Goal: Information Seeking & Learning: Learn about a topic

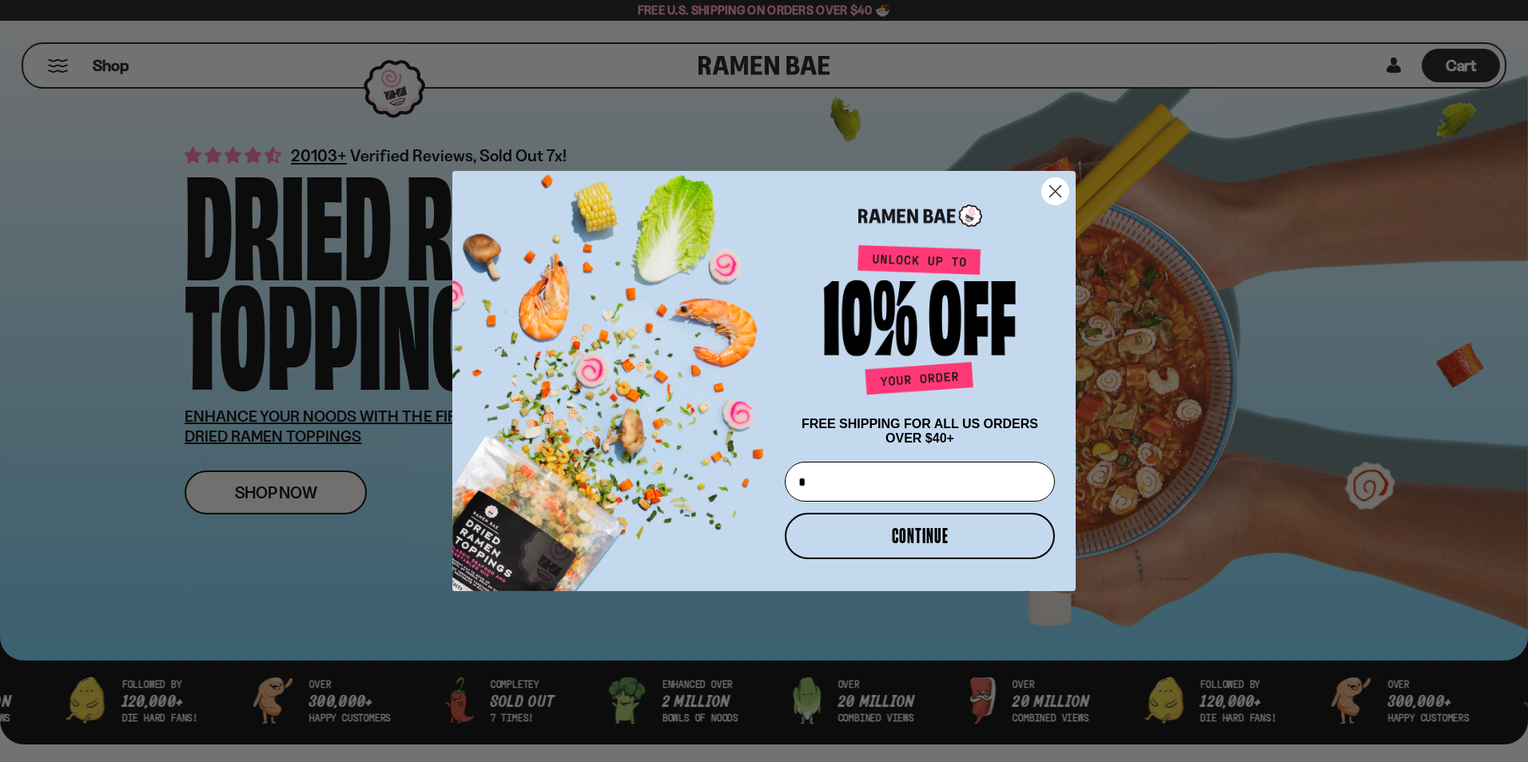
type input "**********"
click at [936, 537] on button "CONTINUE" at bounding box center [920, 536] width 270 height 46
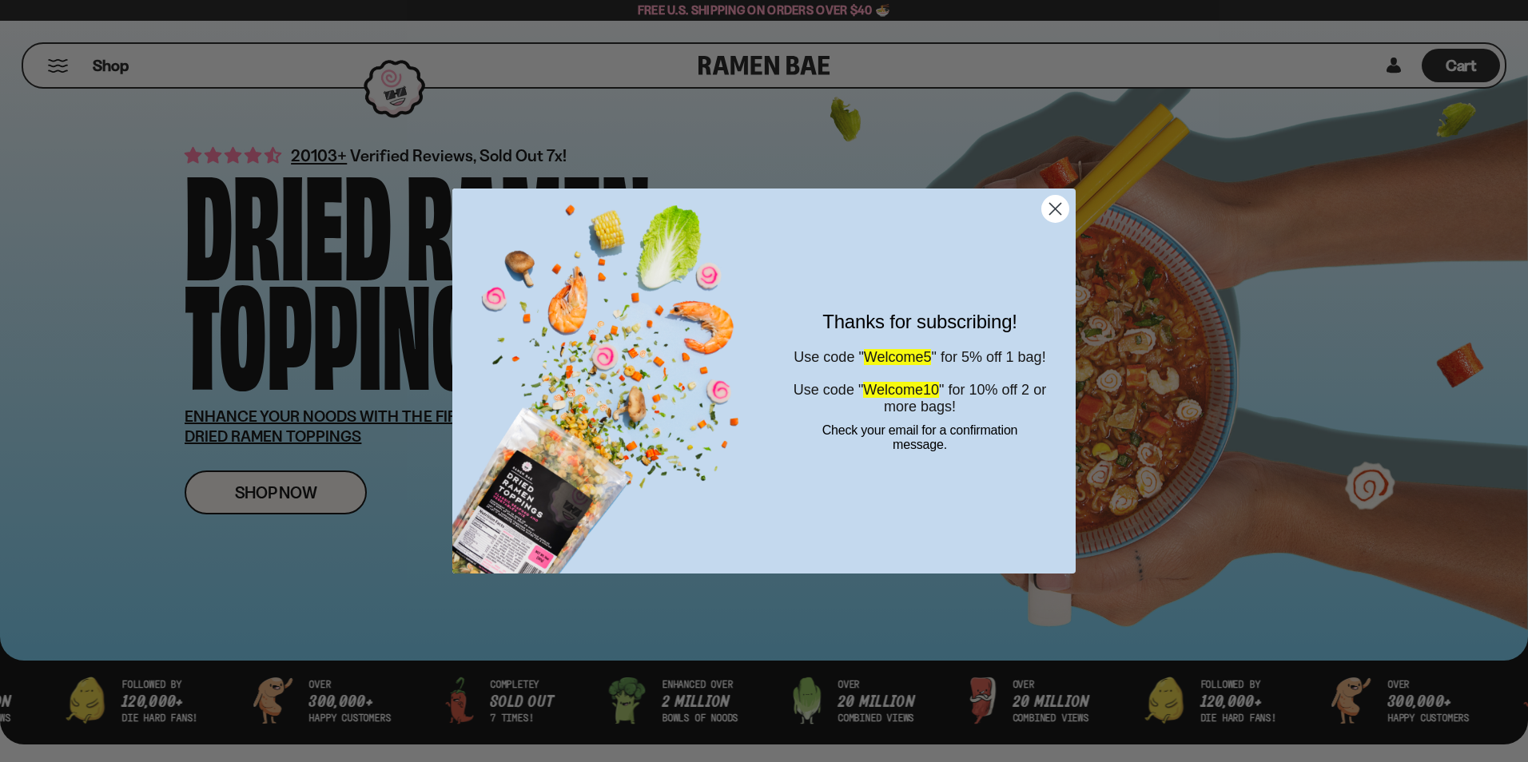
click at [1048, 206] on circle "Close dialog" at bounding box center [1055, 209] width 26 height 26
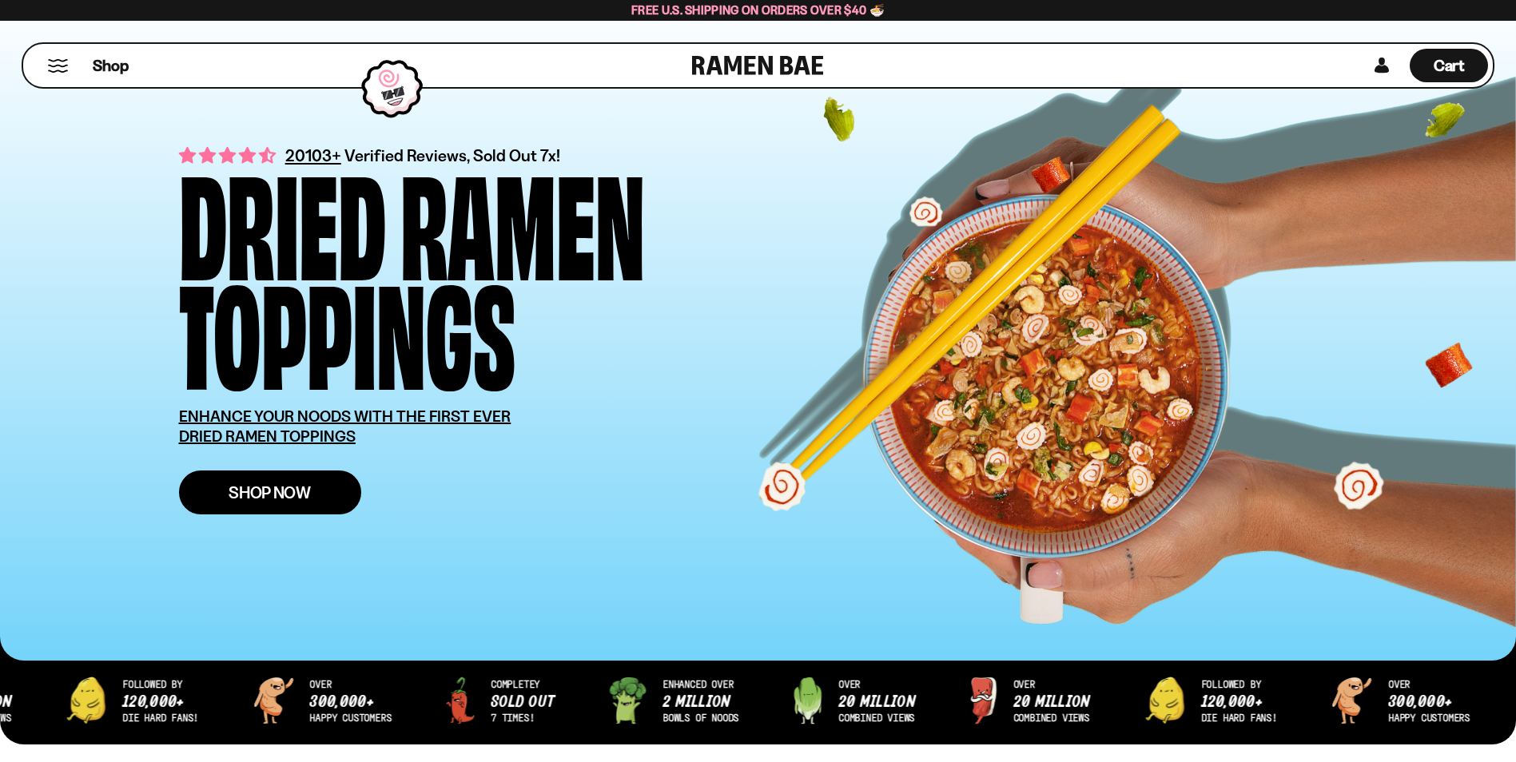
click at [269, 503] on link "Shop Now" at bounding box center [270, 493] width 182 height 44
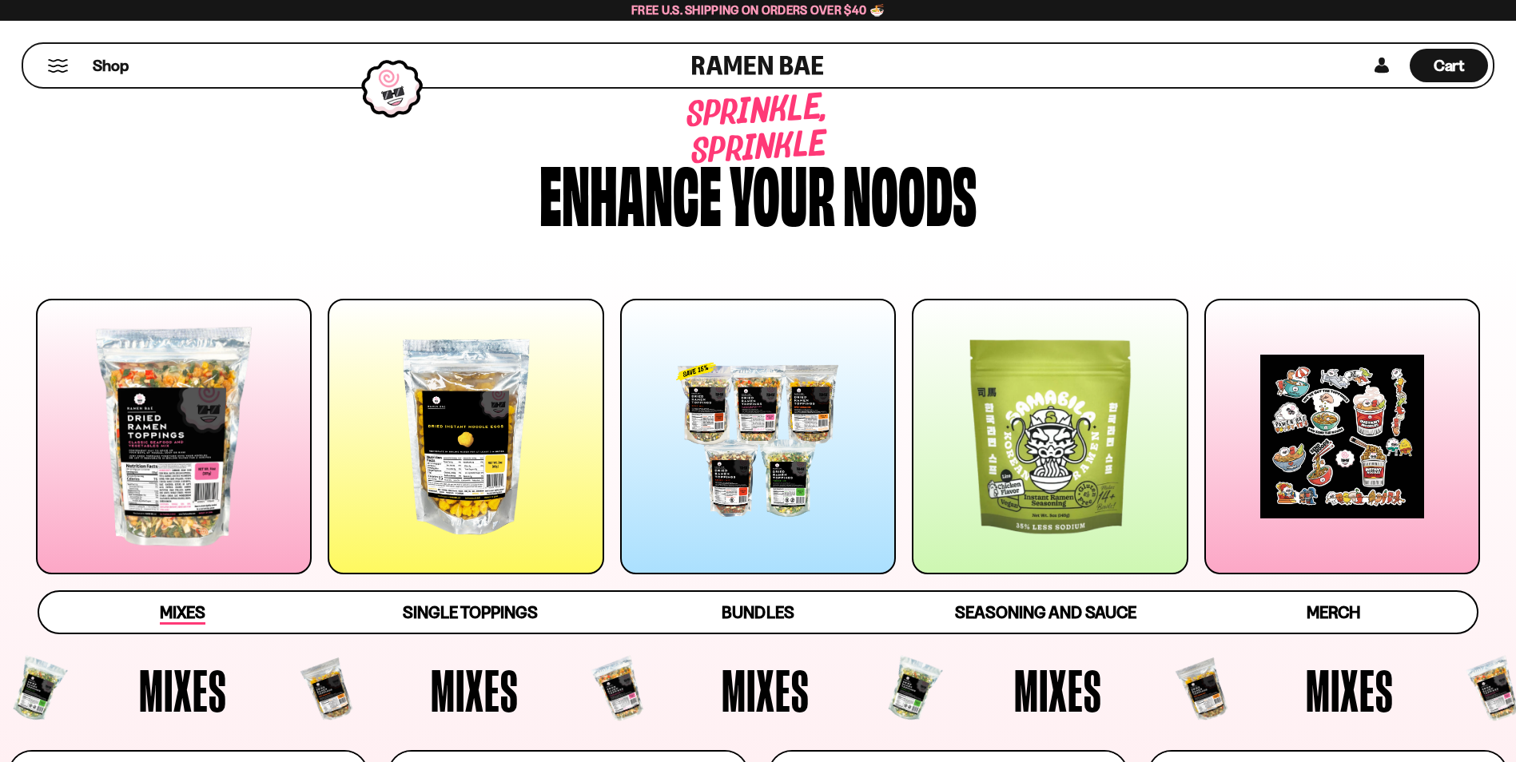
click at [175, 606] on span "Mixes" at bounding box center [183, 613] width 46 height 22
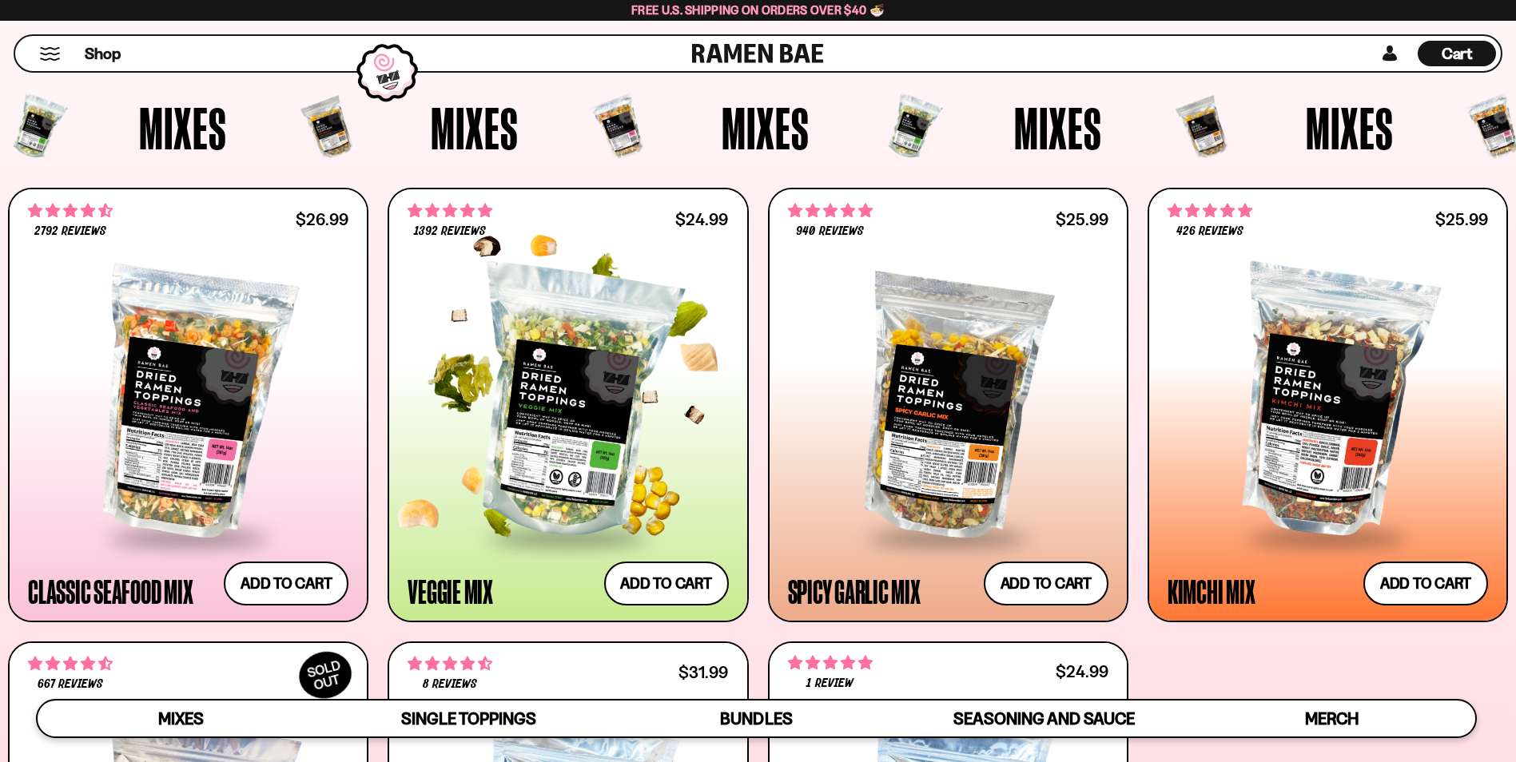
scroll to position [559, 0]
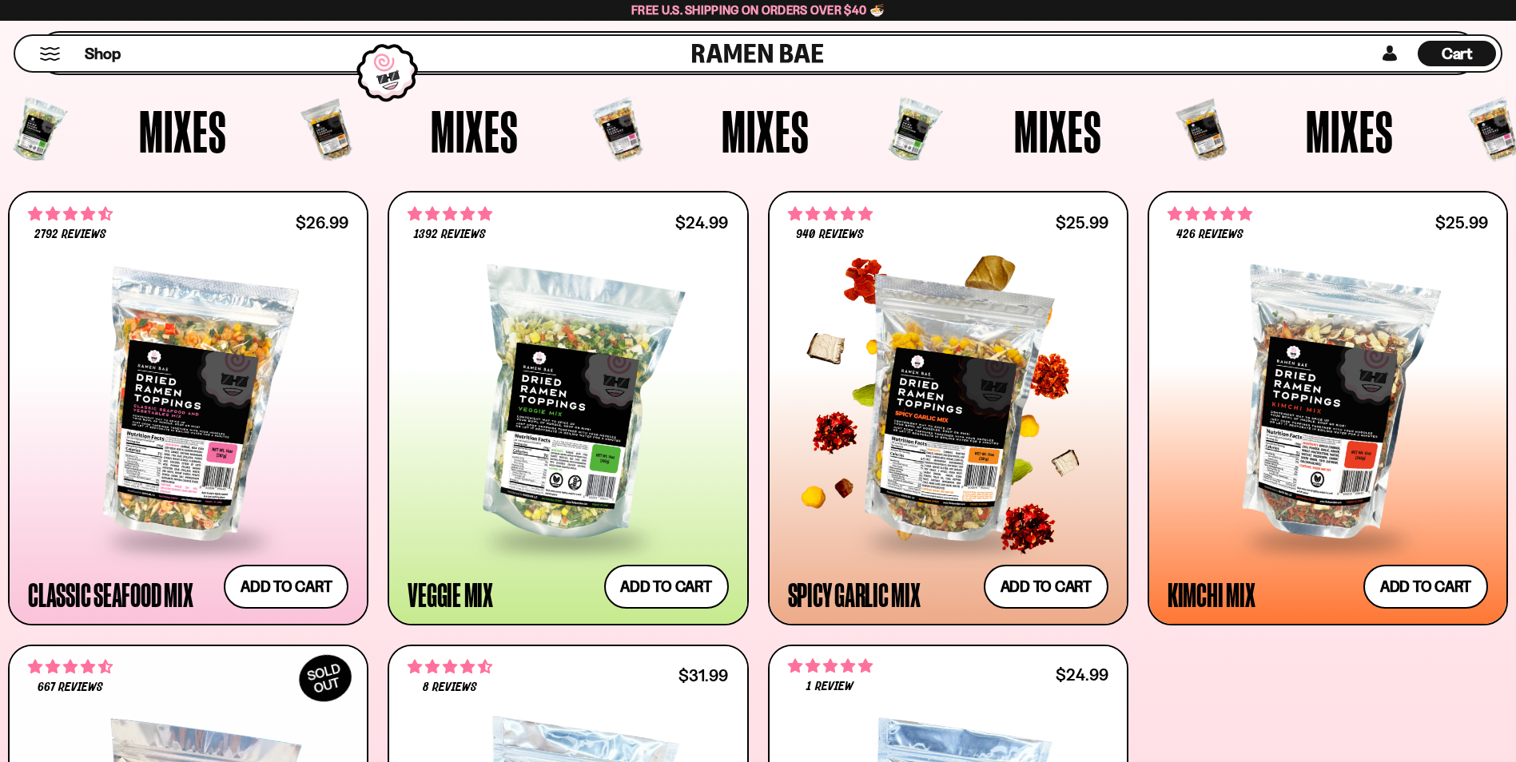
drag, startPoint x: 938, startPoint y: 437, endPoint x: 928, endPoint y: 442, distance: 11.4
click at [937, 438] on div at bounding box center [948, 406] width 320 height 264
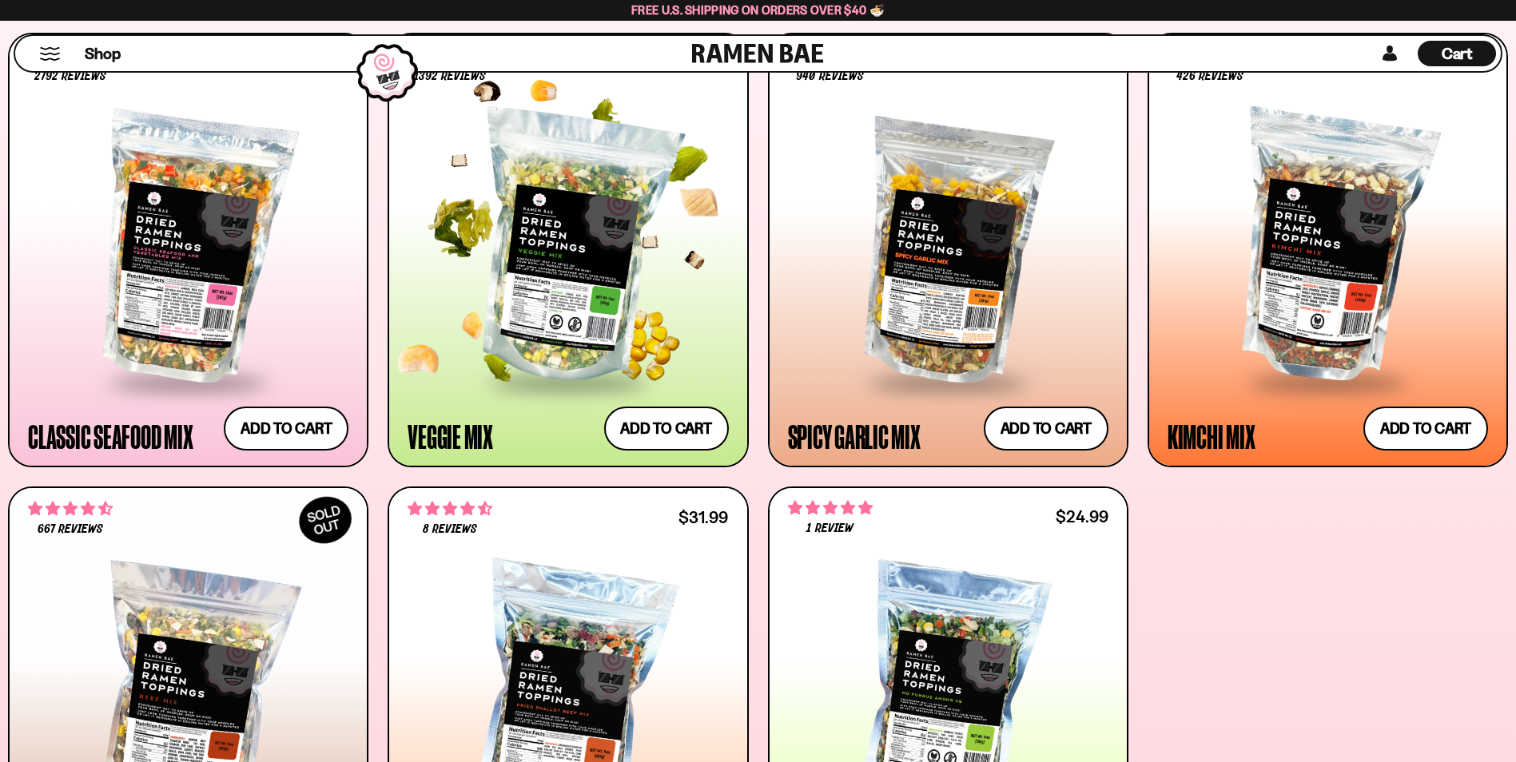
scroll to position [719, 0]
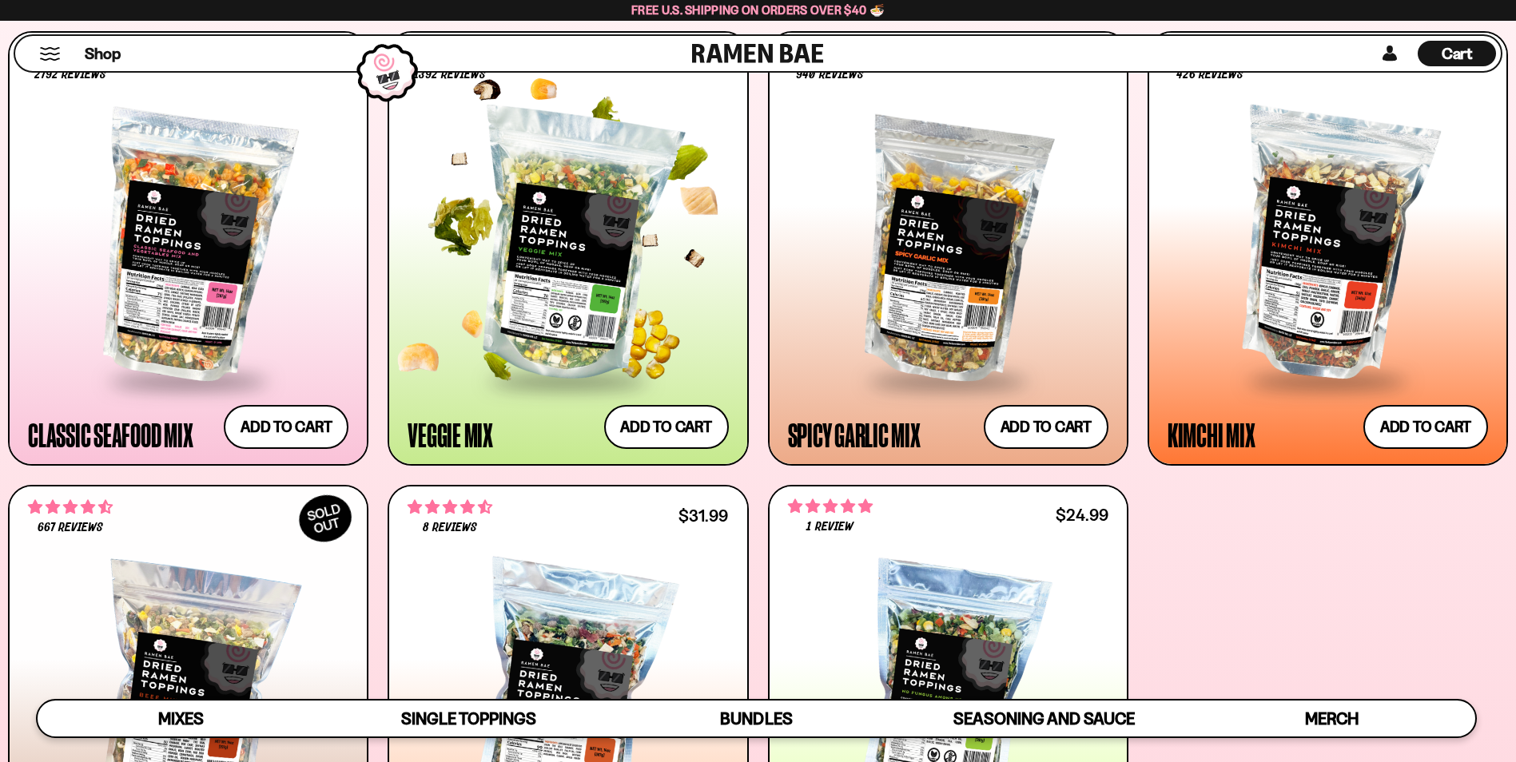
click at [532, 139] on div at bounding box center [567, 246] width 320 height 264
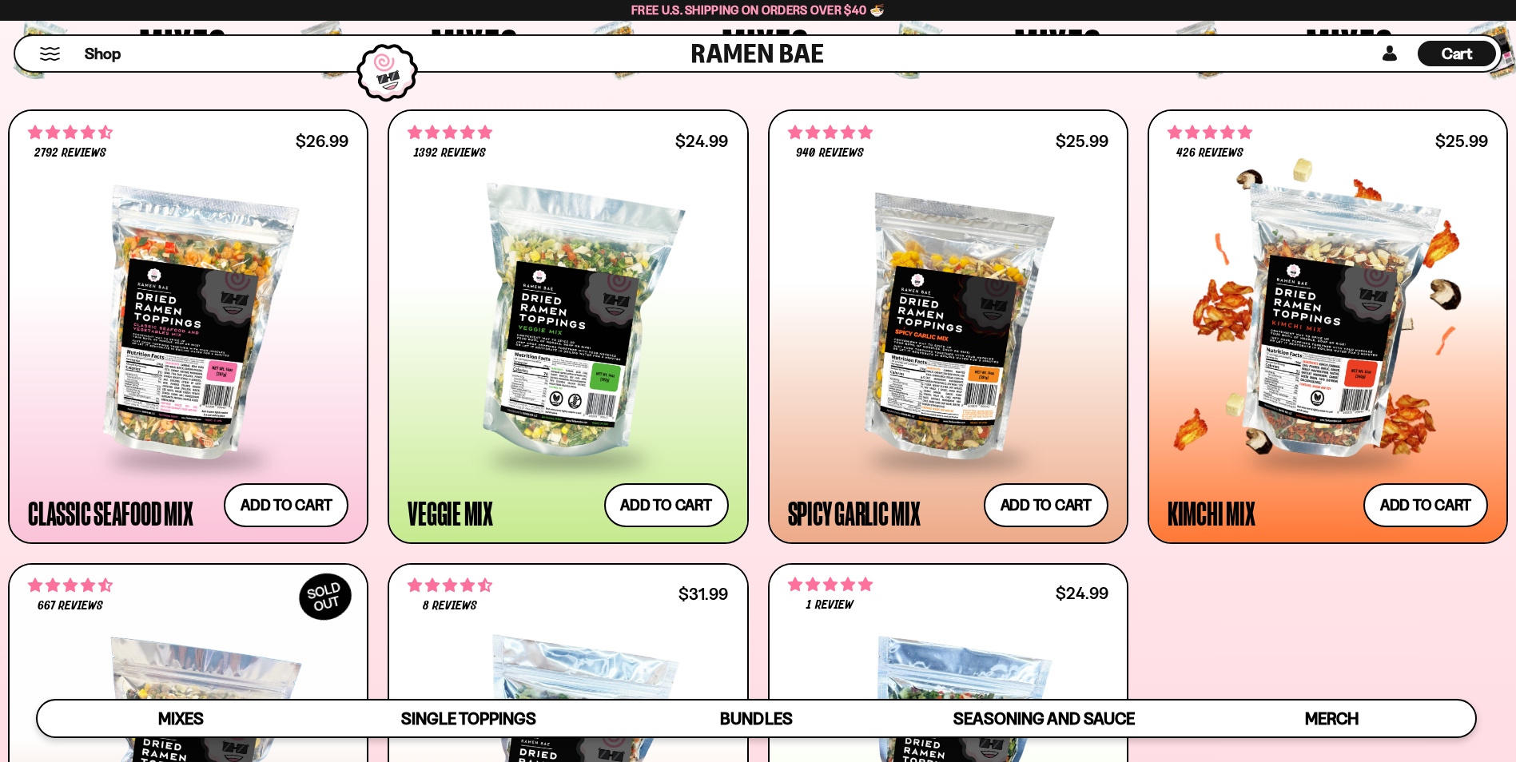
scroll to position [639, 0]
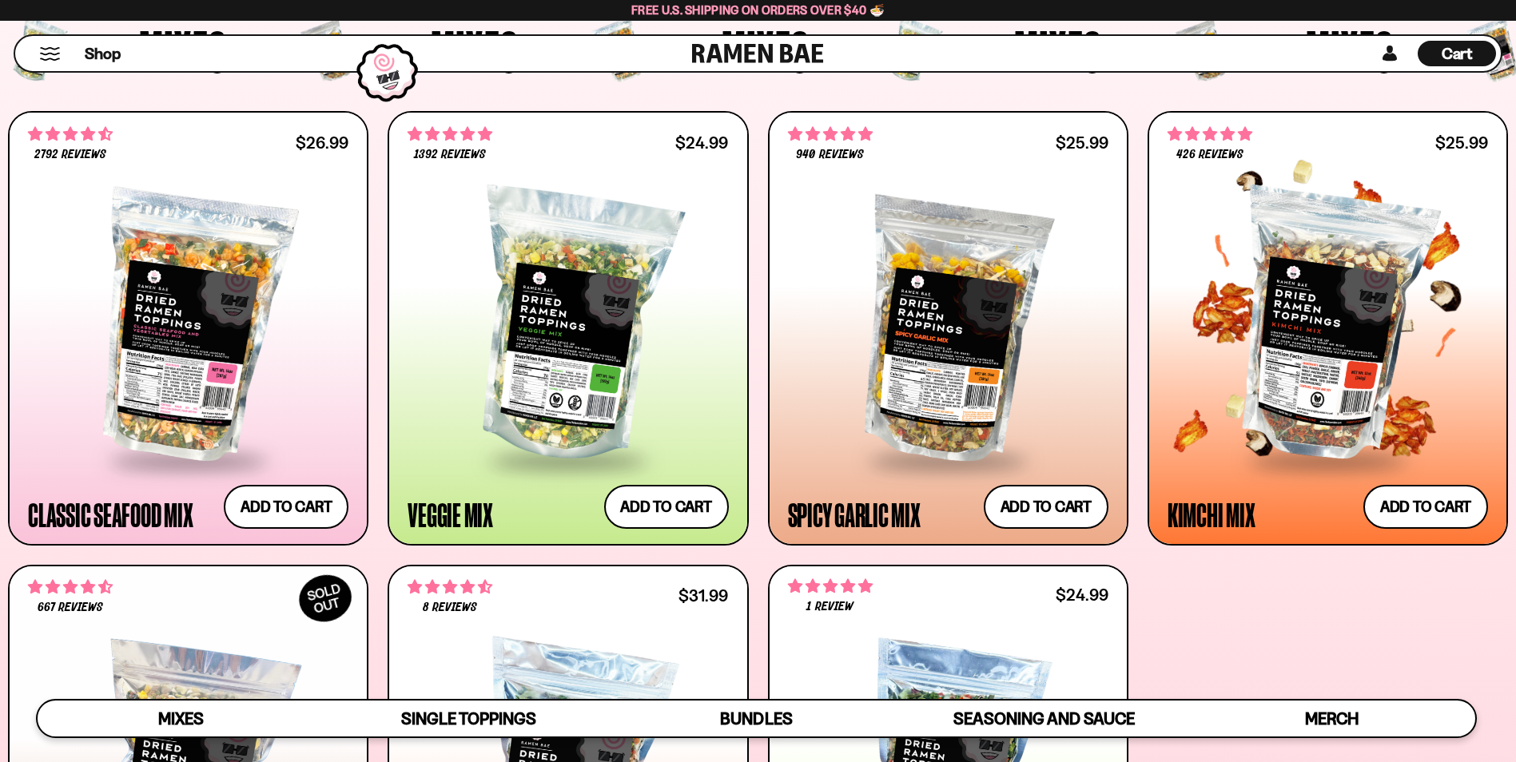
click at [1265, 359] on div at bounding box center [1327, 326] width 320 height 264
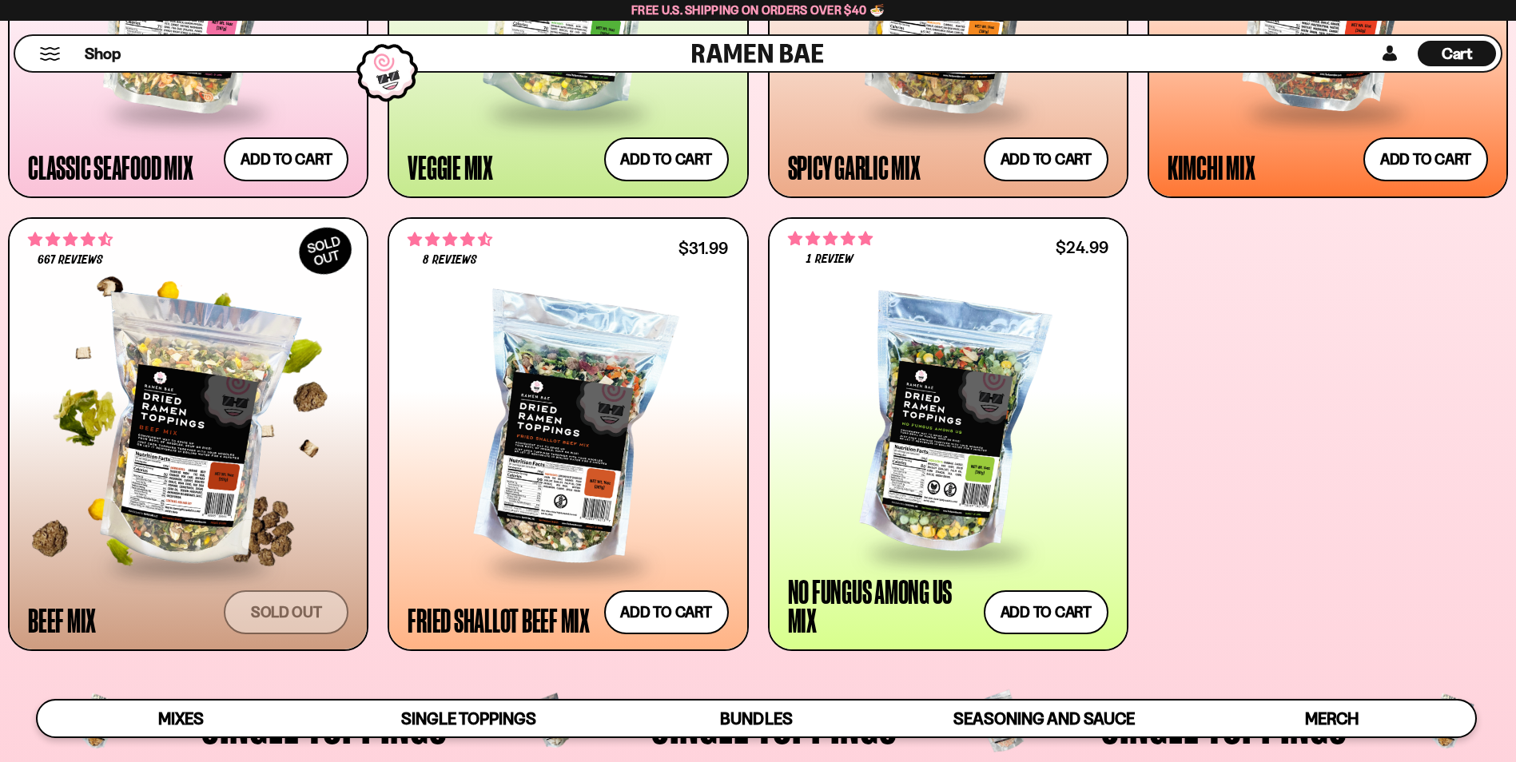
scroll to position [959, 0]
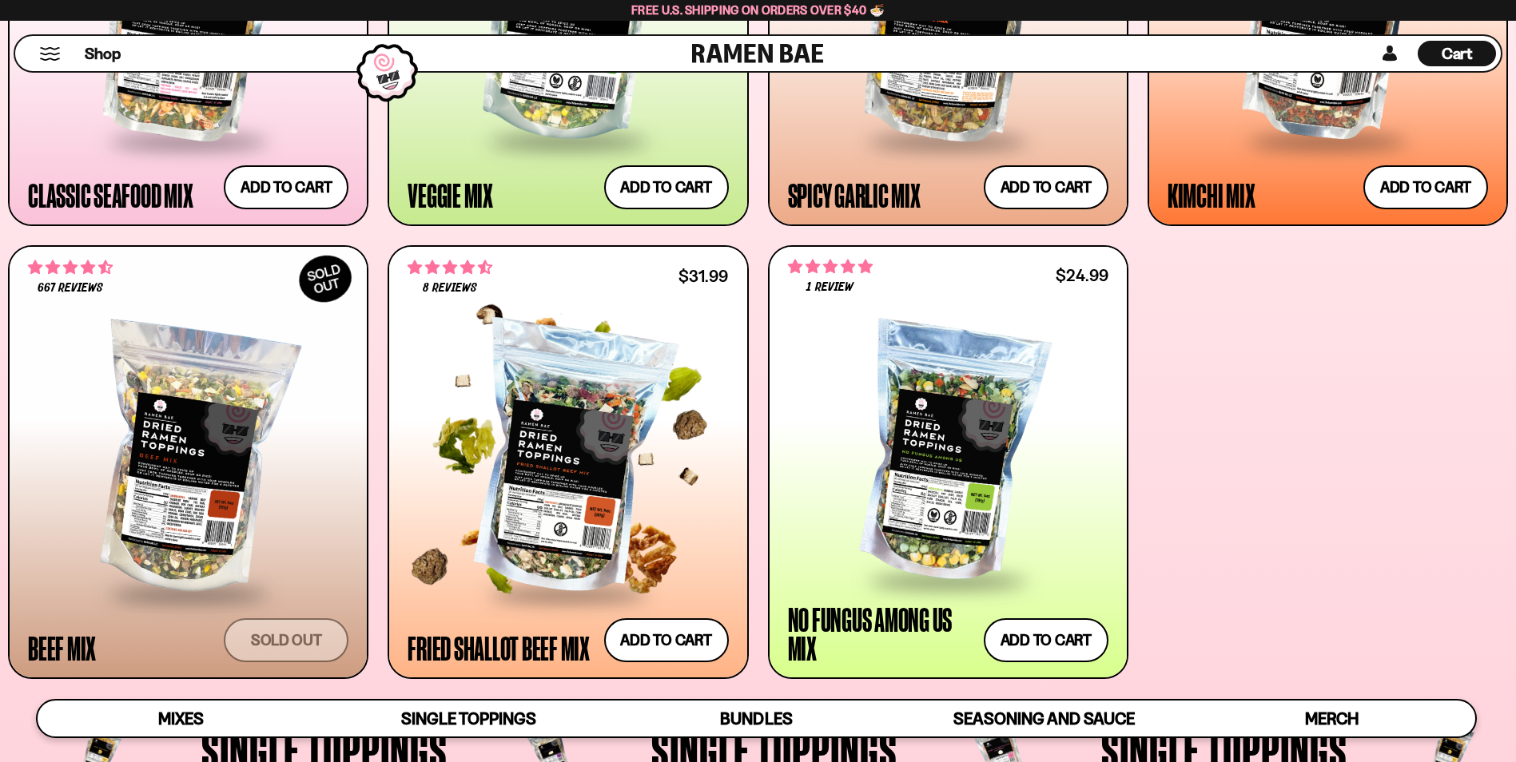
click at [515, 449] on div at bounding box center [567, 460] width 320 height 264
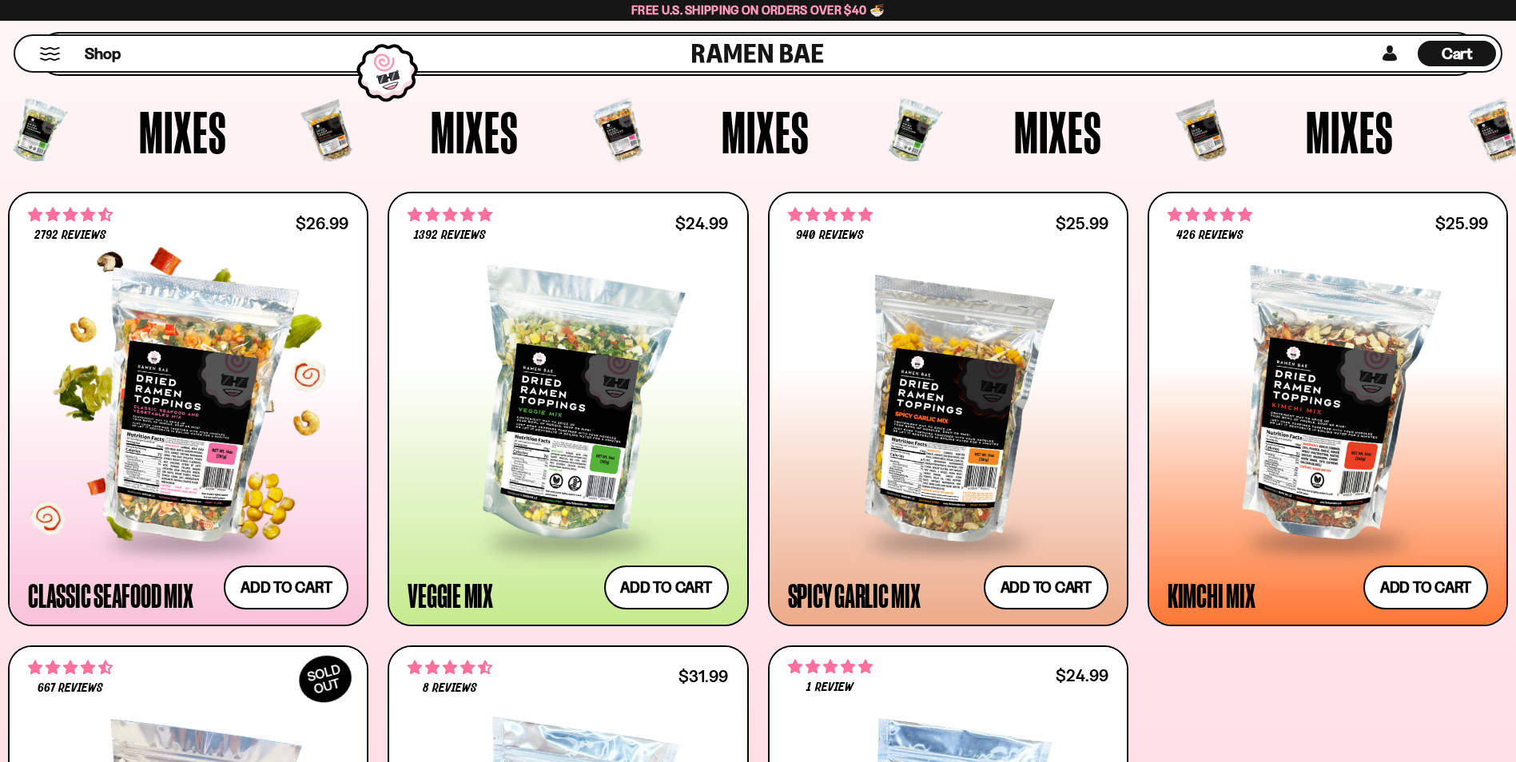
scroll to position [559, 0]
drag, startPoint x: 181, startPoint y: 431, endPoint x: 176, endPoint y: 423, distance: 8.6
click at [181, 431] on div at bounding box center [188, 406] width 320 height 264
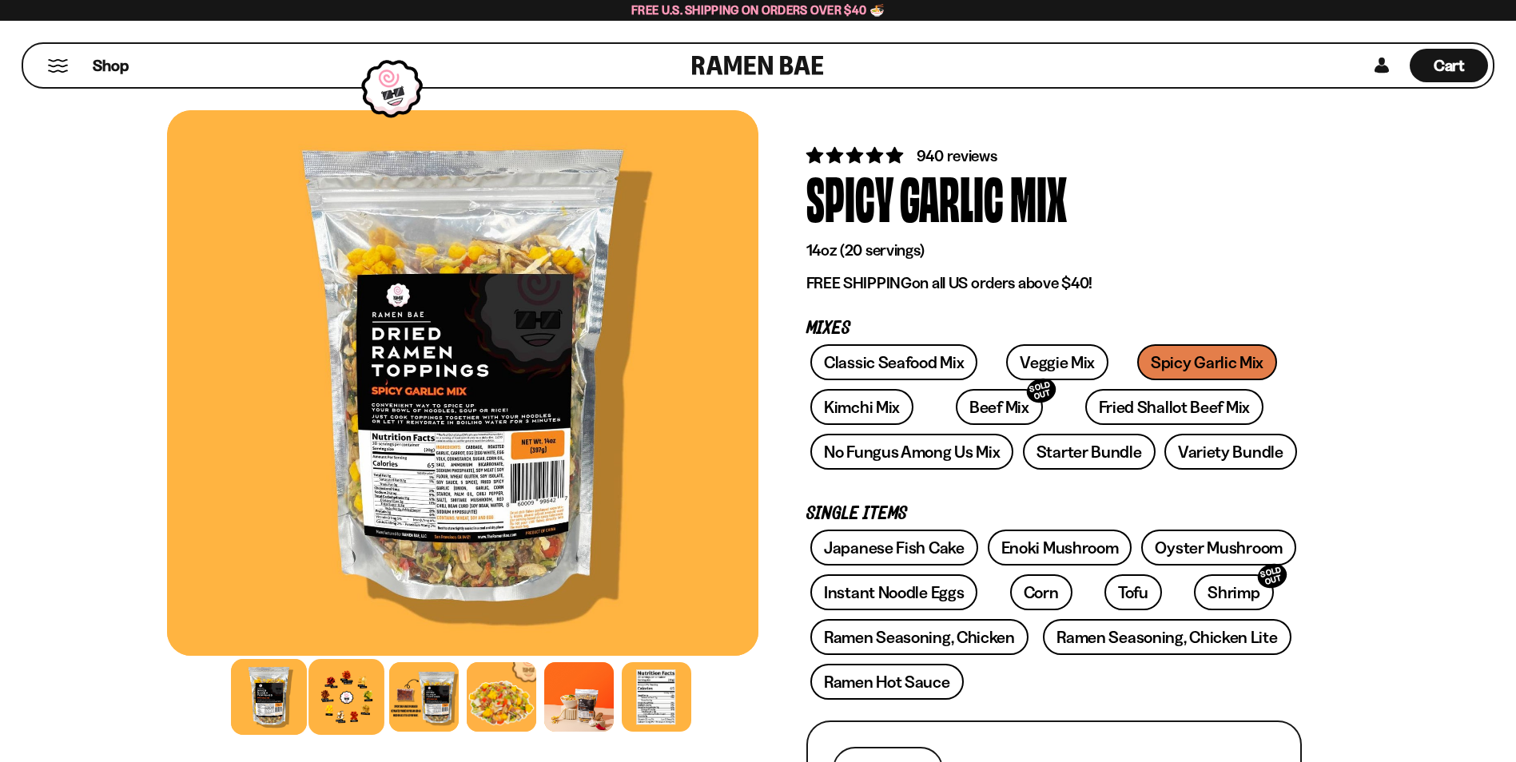
click at [351, 704] on div at bounding box center [346, 697] width 76 height 76
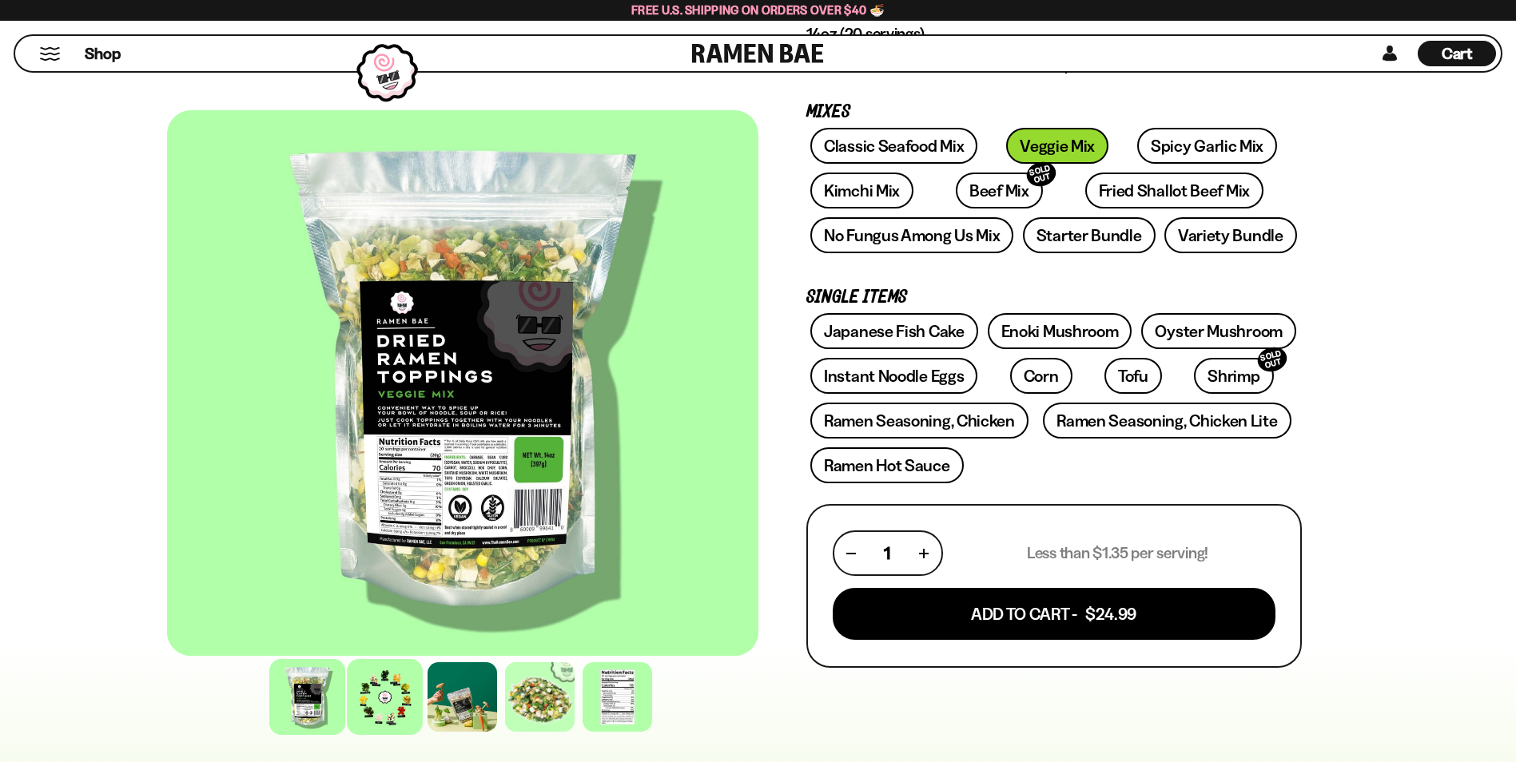
scroll to position [240, 0]
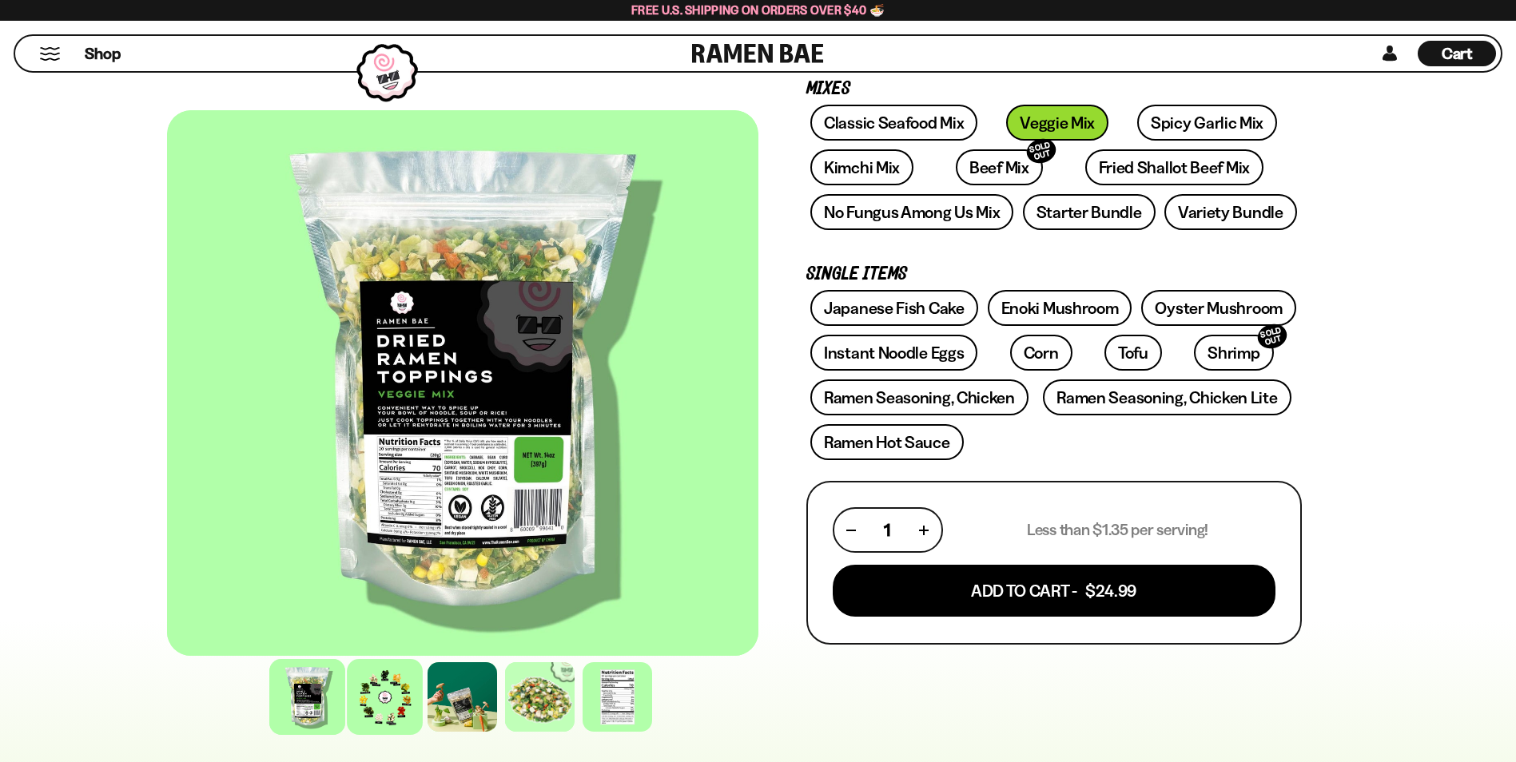
click at [397, 701] on div at bounding box center [385, 697] width 76 height 76
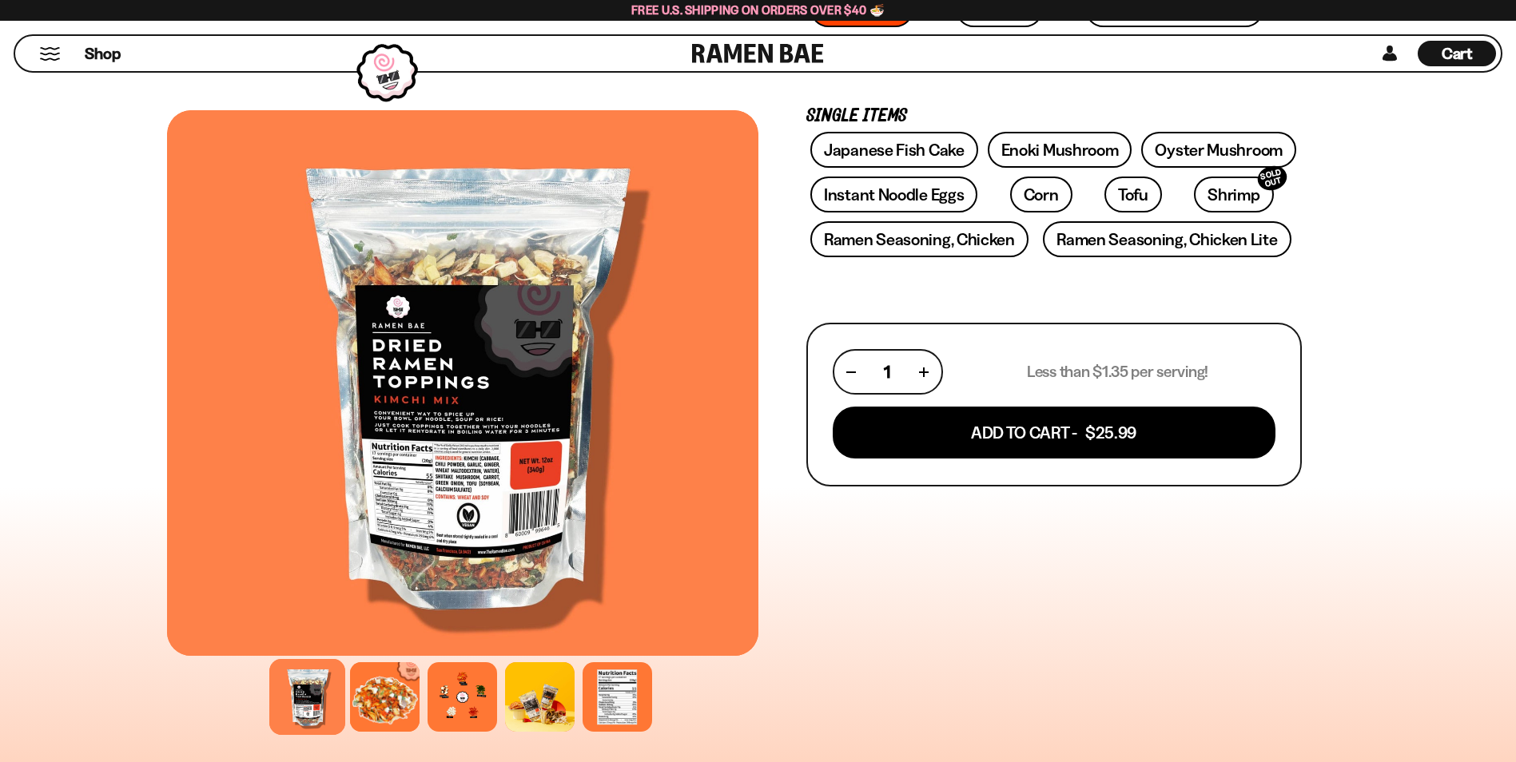
scroll to position [399, 0]
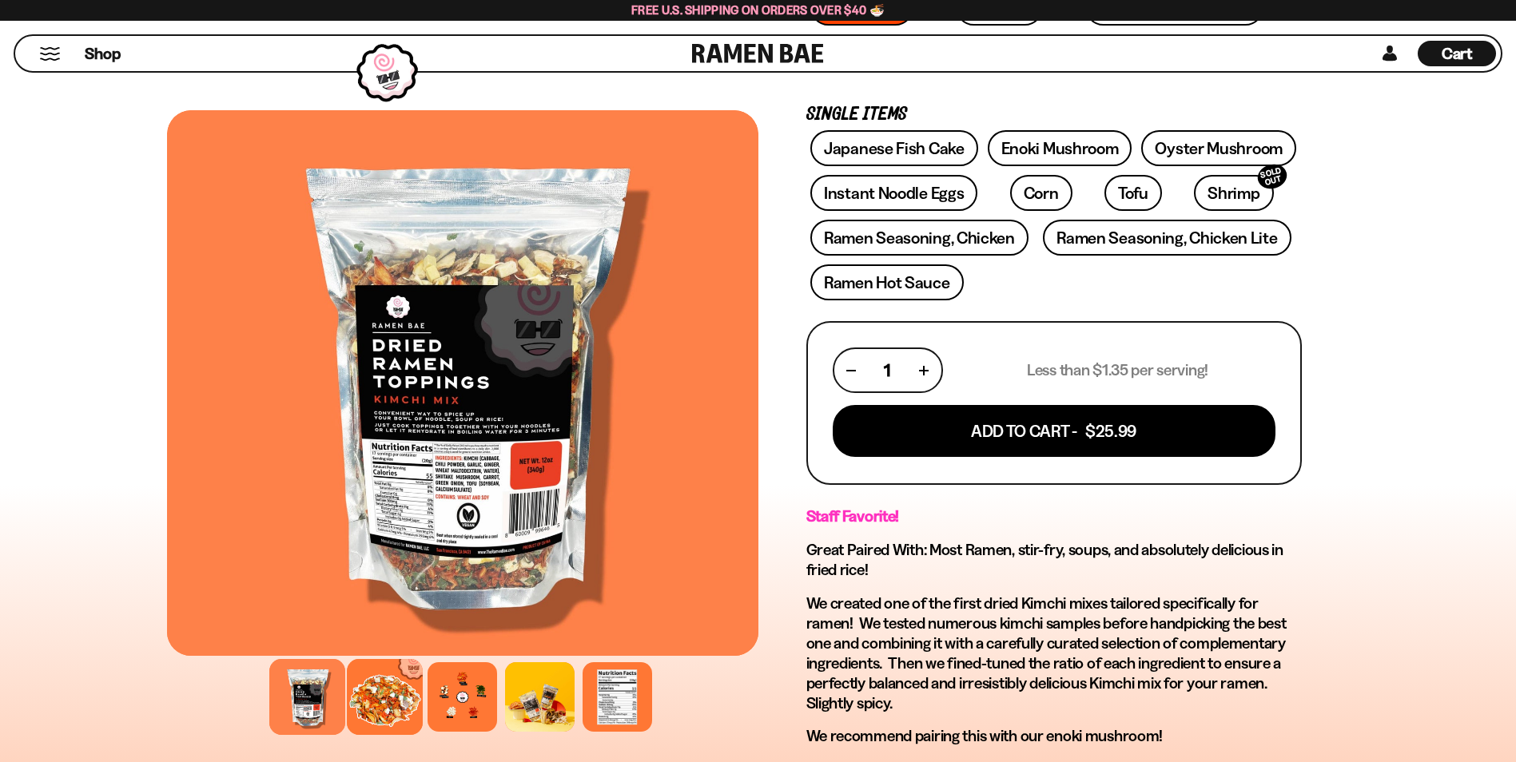
click at [388, 708] on div at bounding box center [385, 697] width 76 height 76
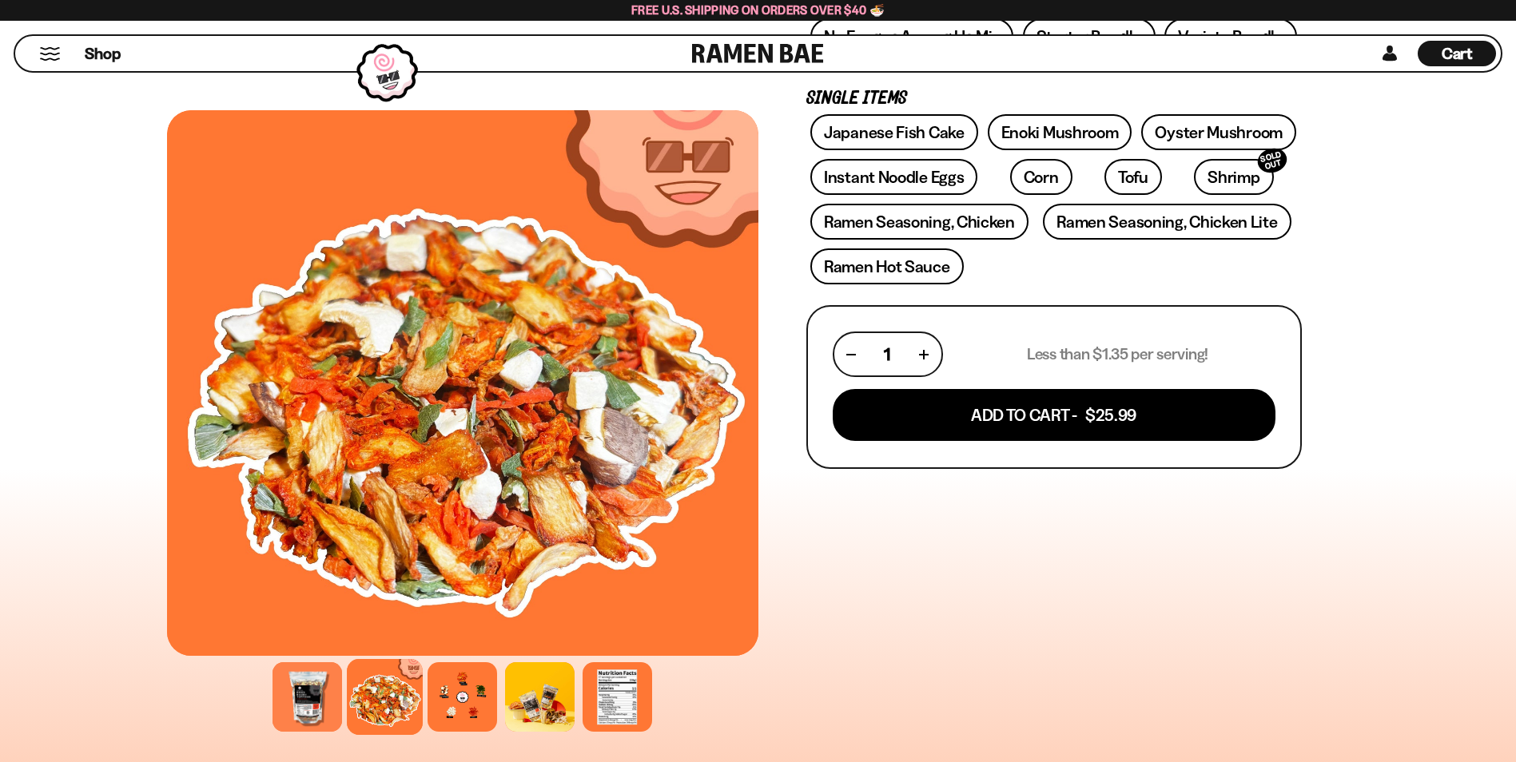
scroll to position [479, 0]
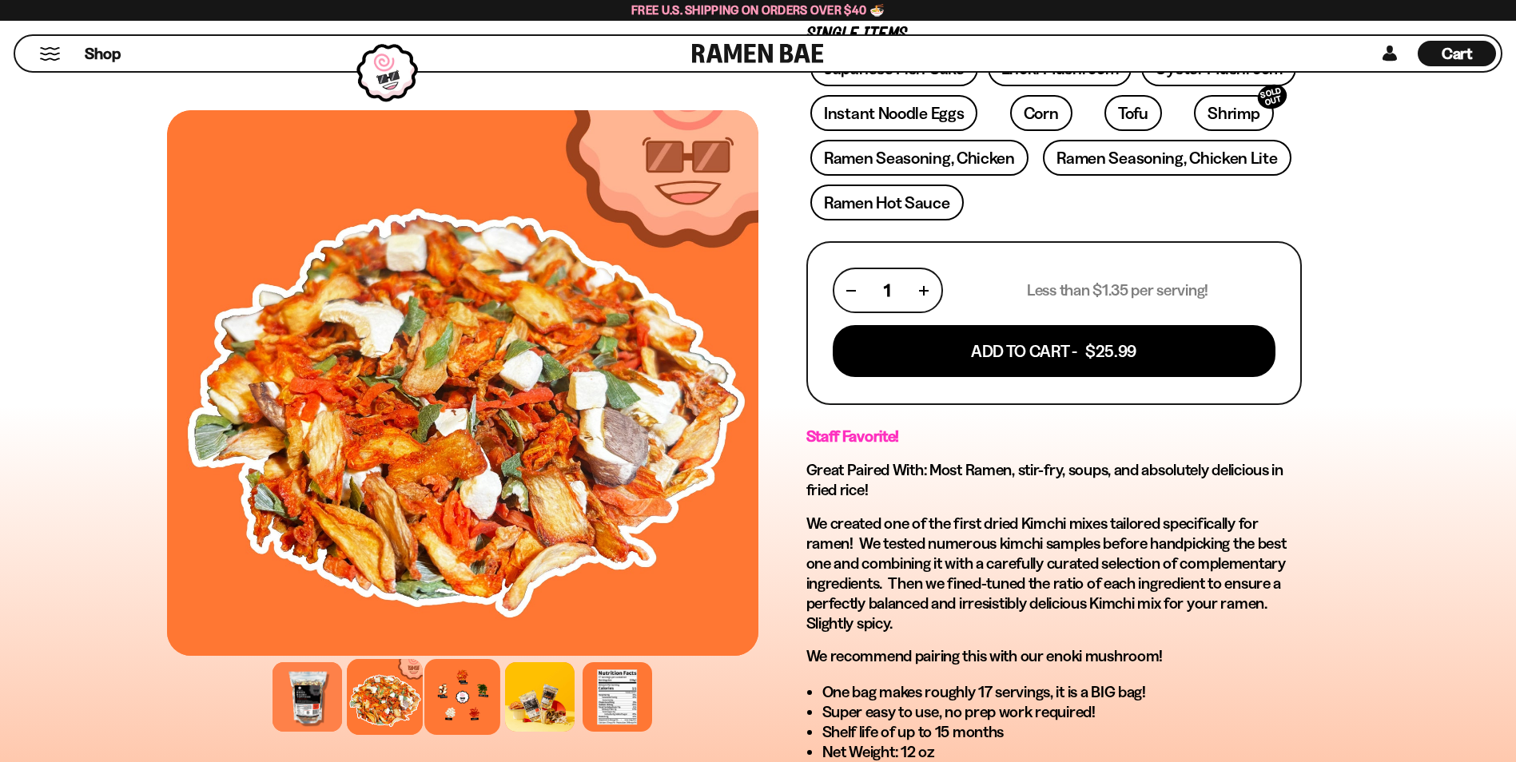
click at [457, 697] on div at bounding box center [462, 697] width 76 height 76
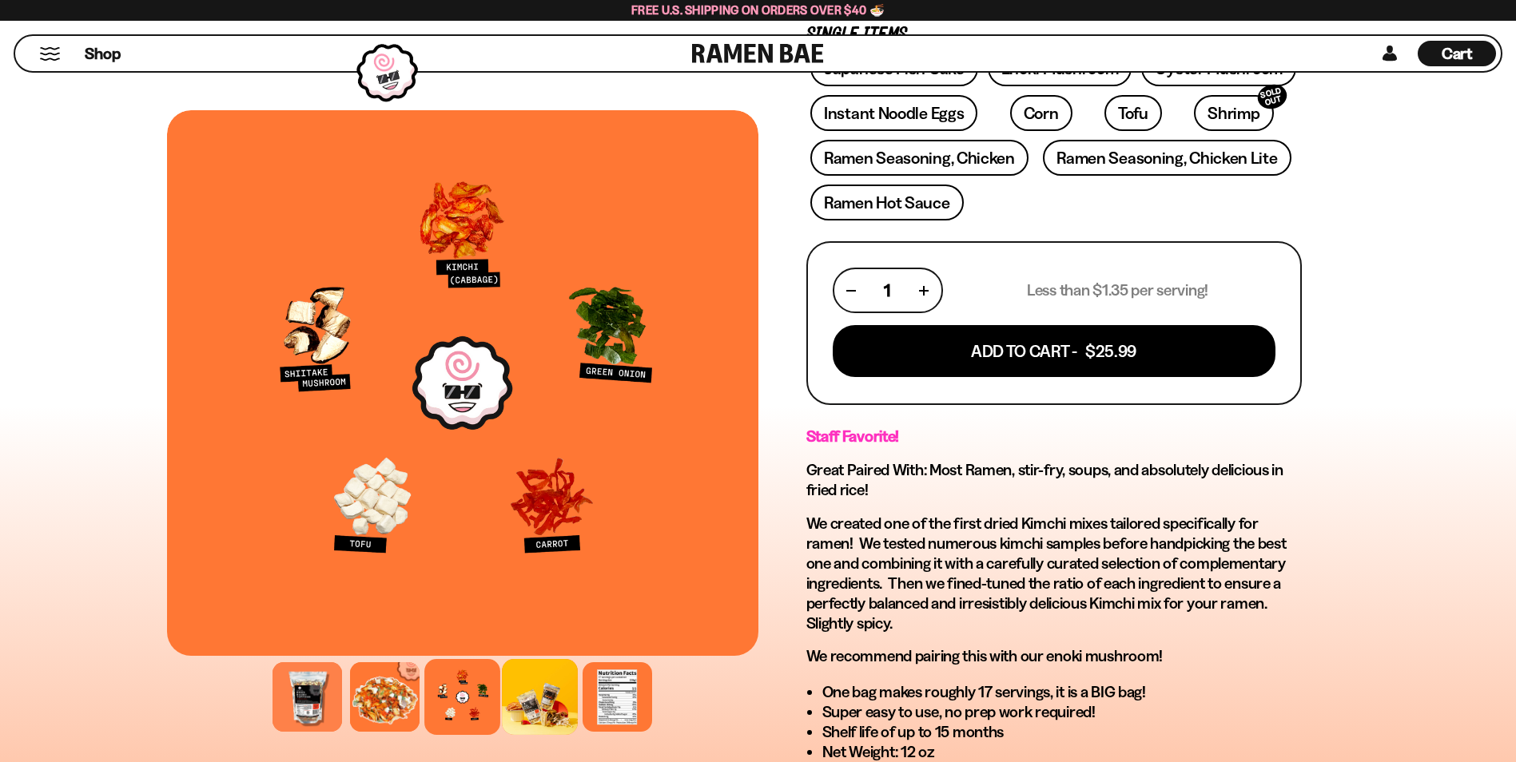
click at [555, 685] on div at bounding box center [540, 697] width 76 height 76
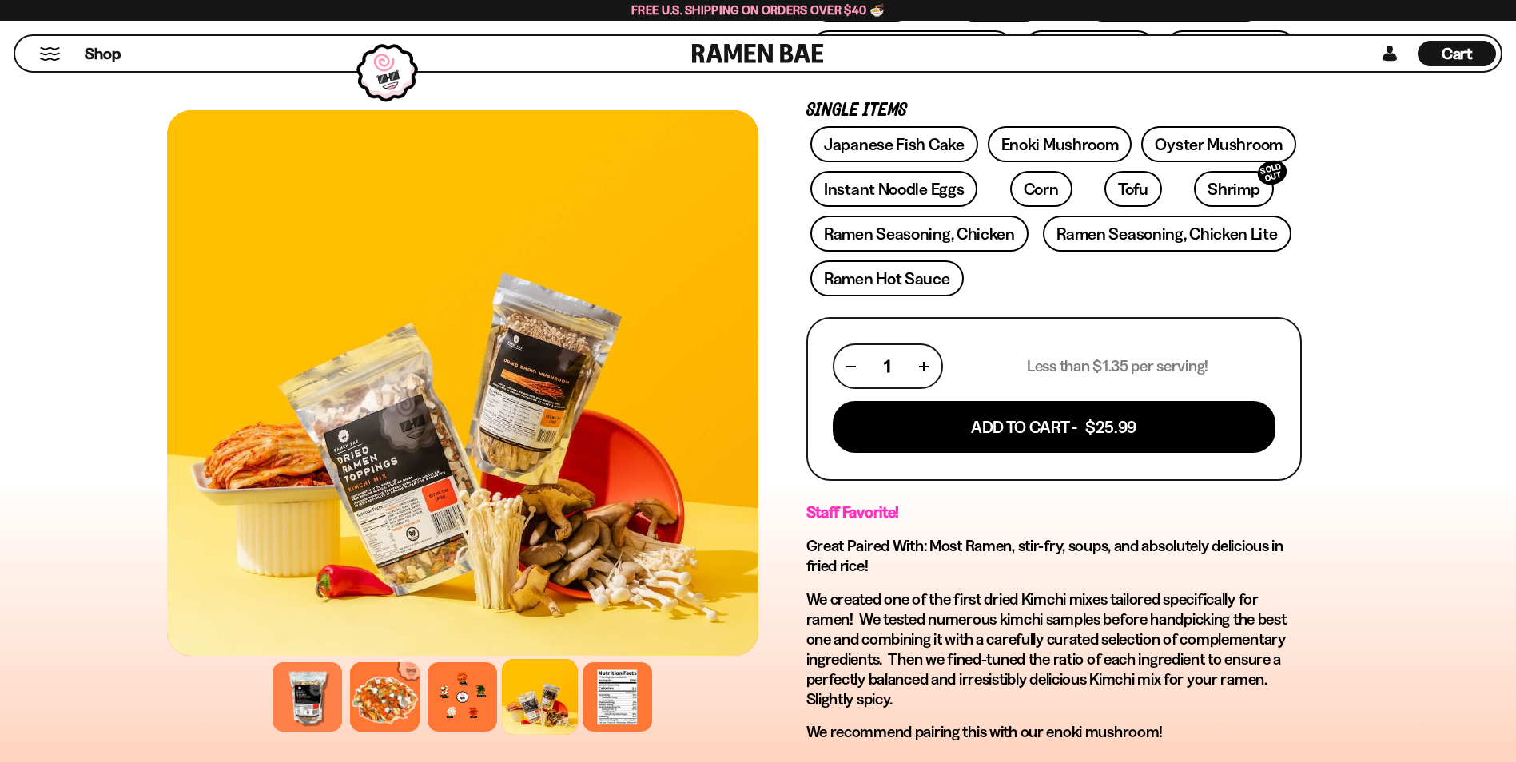
scroll to position [399, 0]
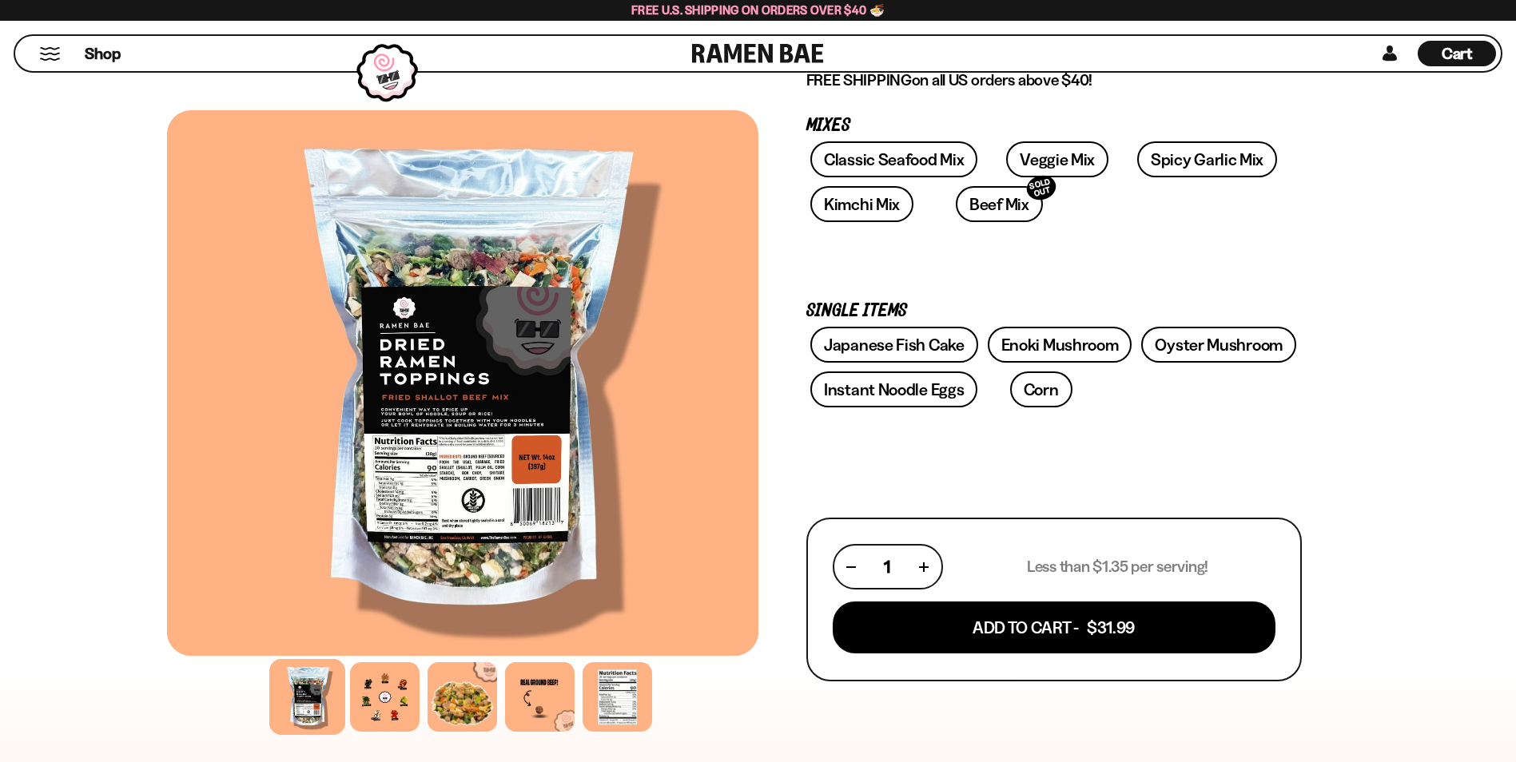
scroll to position [320, 0]
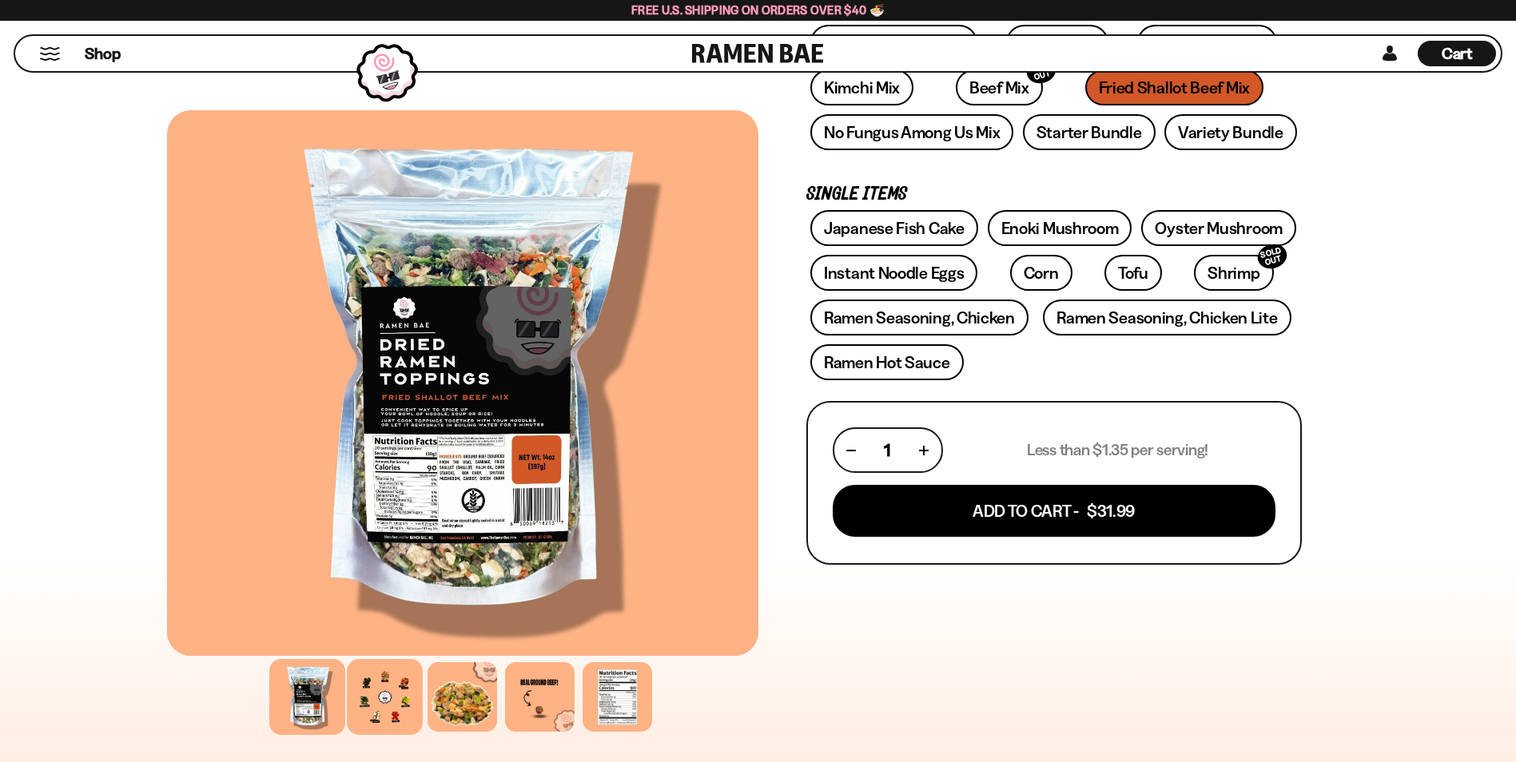
click at [398, 708] on div at bounding box center [385, 697] width 76 height 76
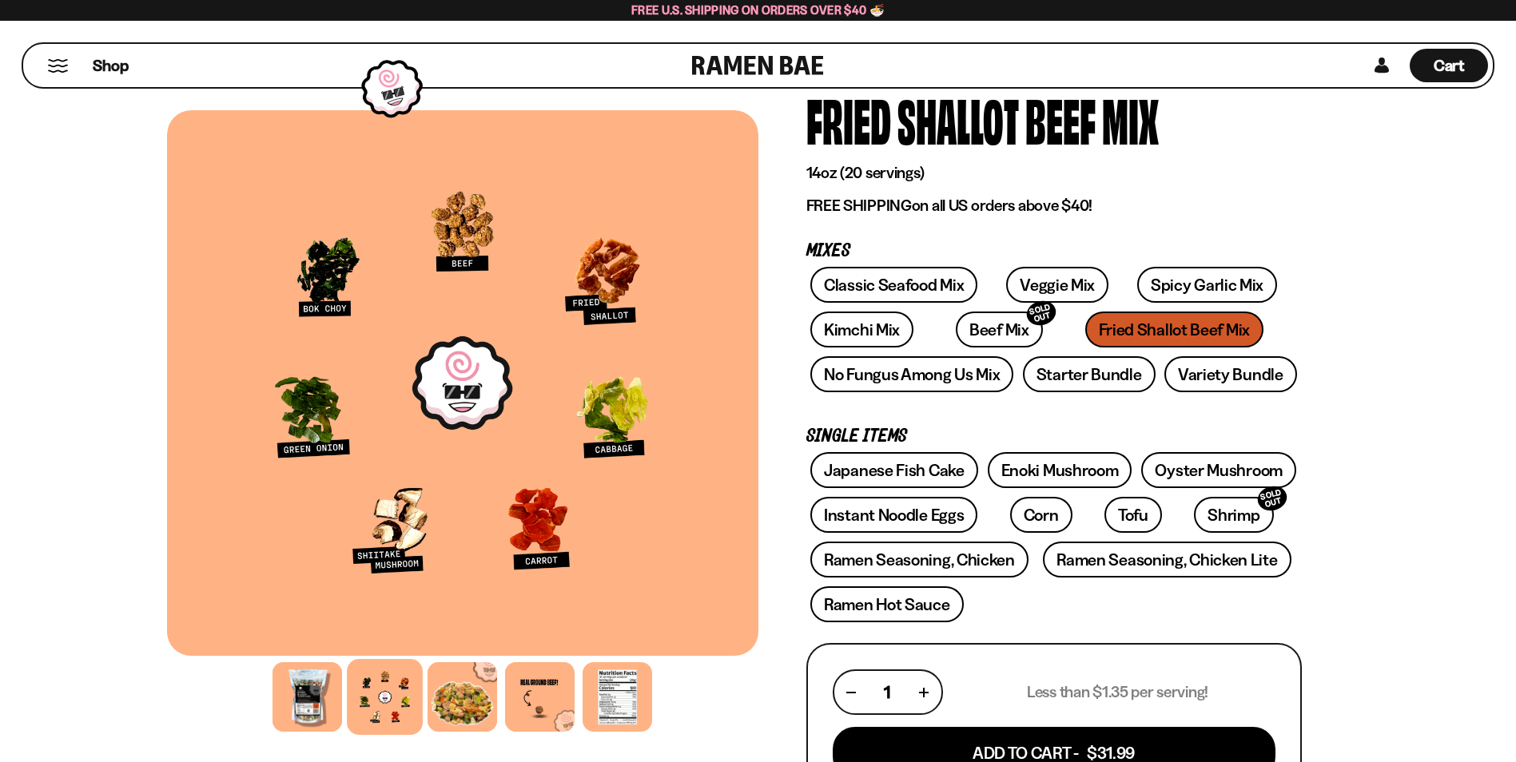
scroll to position [0, 0]
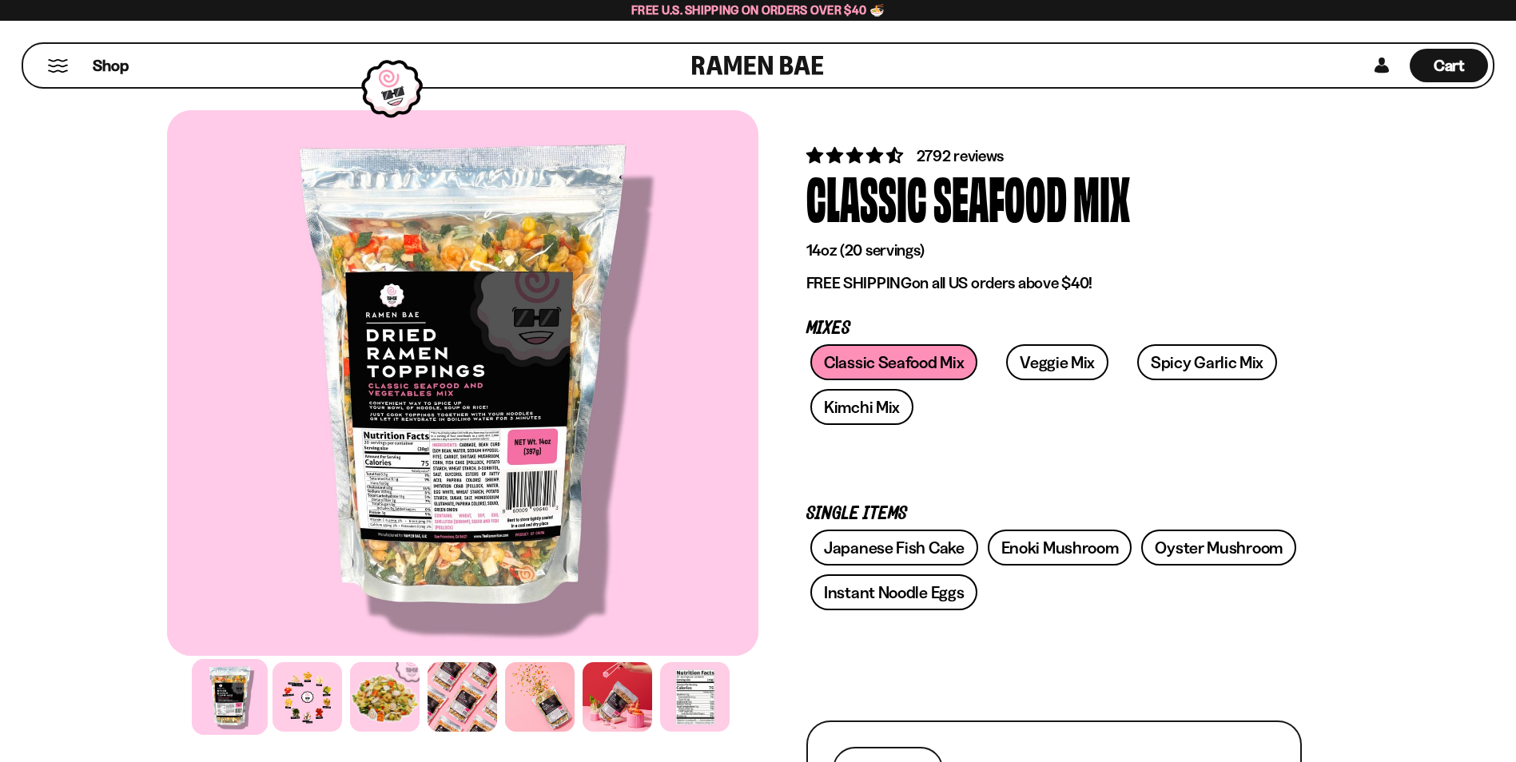
scroll to position [160, 0]
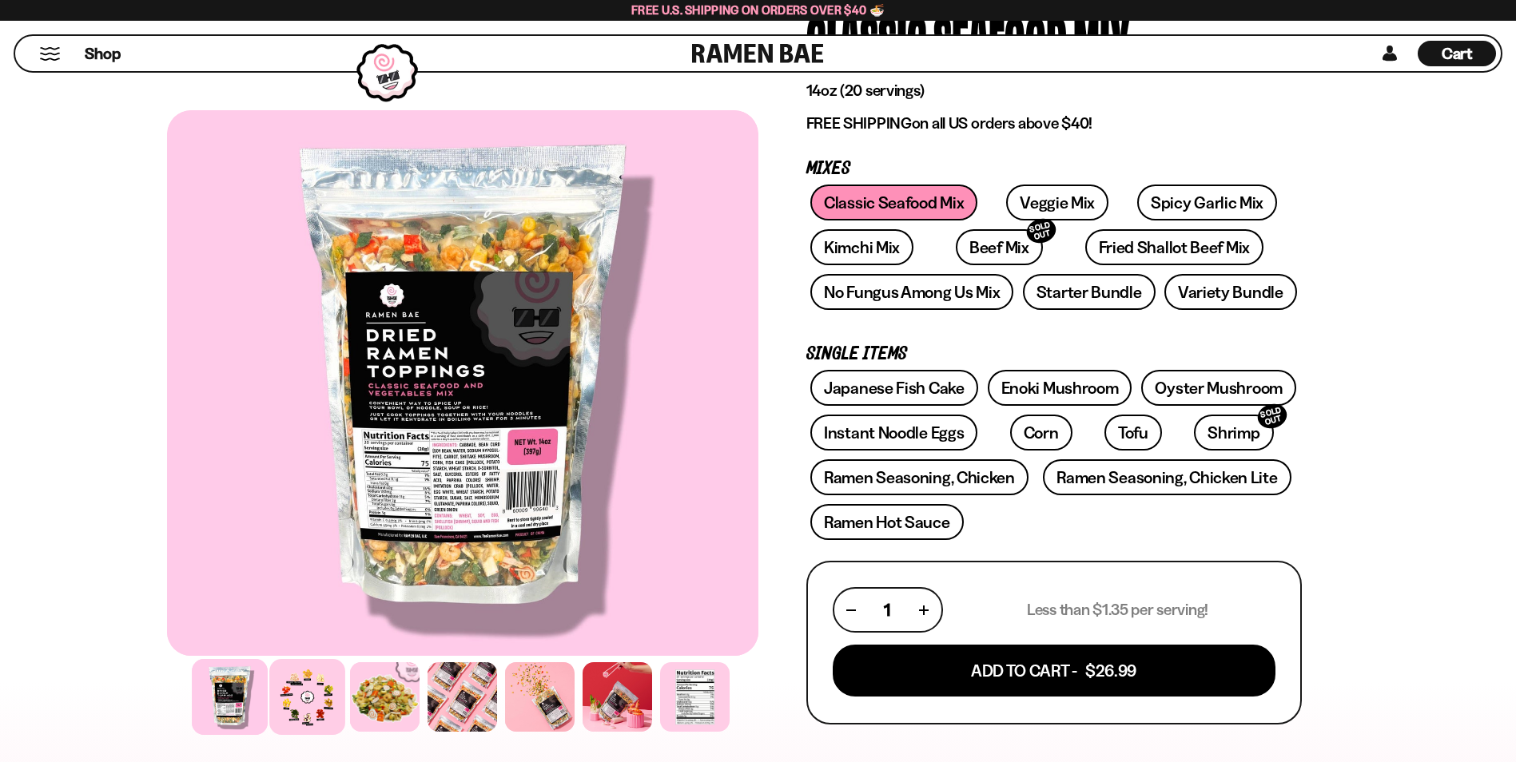
click at [309, 706] on div at bounding box center [307, 697] width 76 height 76
